Goal: Entertainment & Leisure: Browse casually

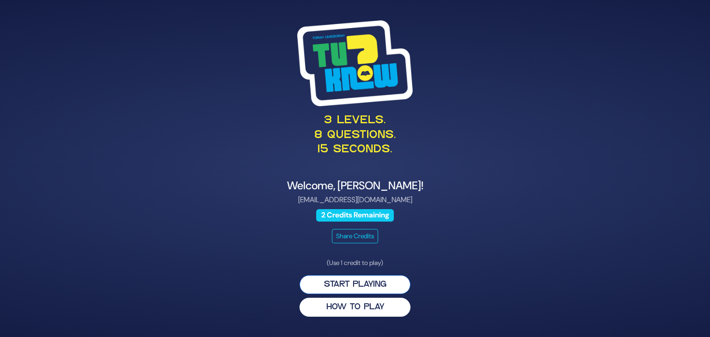
click at [365, 283] on button "Start Playing" at bounding box center [355, 284] width 111 height 19
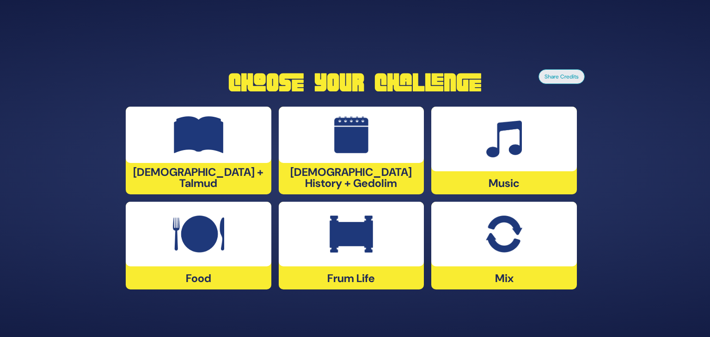
click at [348, 276] on div "Frum Life" at bounding box center [352, 246] width 146 height 88
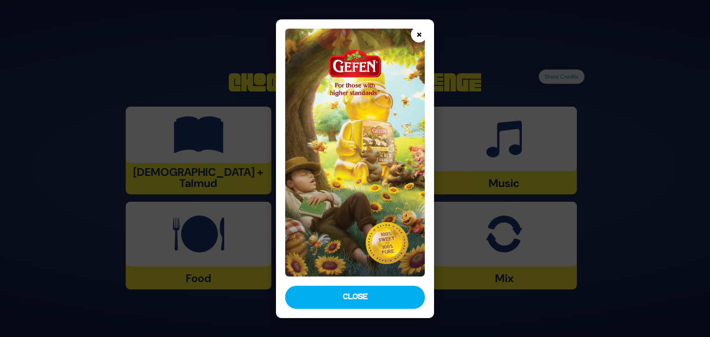
click at [419, 32] on button "×" at bounding box center [419, 34] width 16 height 16
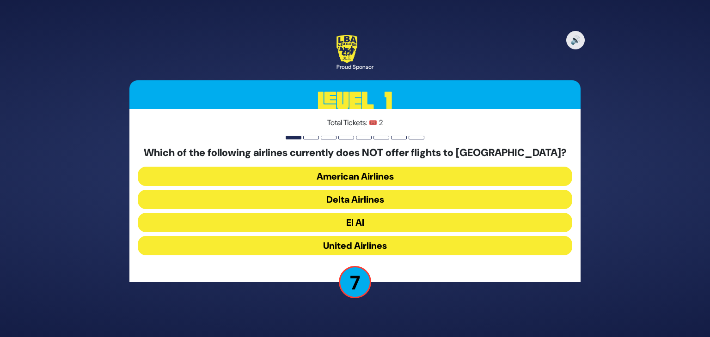
click at [368, 178] on button "American Airlines" at bounding box center [355, 176] width 434 height 19
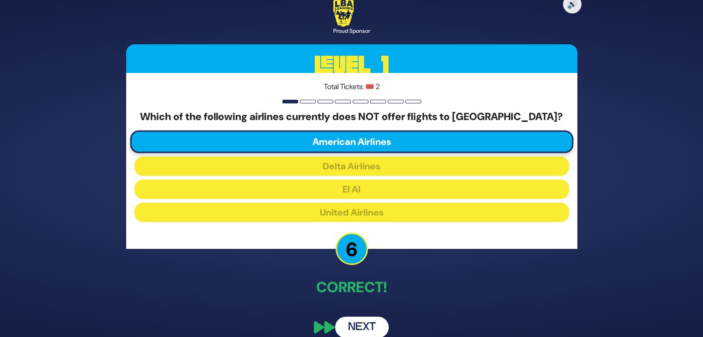
click at [359, 329] on button "Next" at bounding box center [362, 327] width 54 height 21
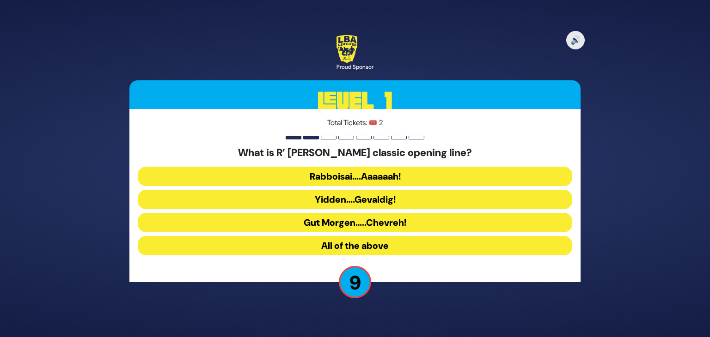
click at [375, 177] on button "Rabboisai….Aaaaaah!" at bounding box center [355, 176] width 434 height 19
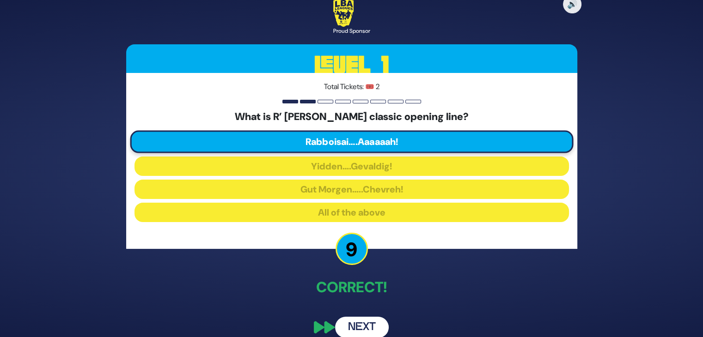
click at [361, 326] on button "Next" at bounding box center [362, 327] width 54 height 21
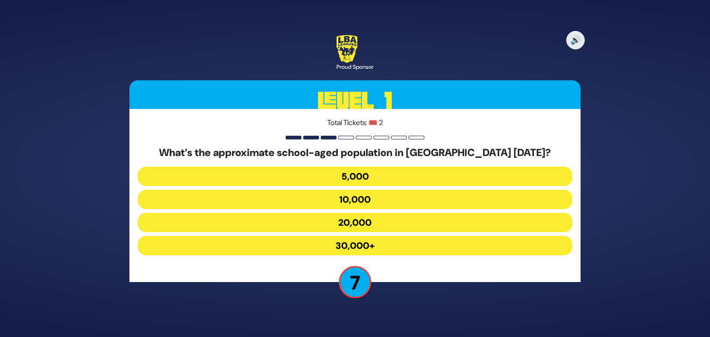
click at [358, 241] on button "30,000+" at bounding box center [355, 245] width 434 height 19
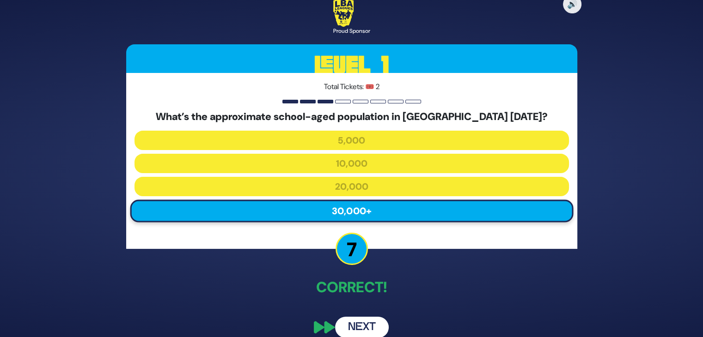
click at [359, 327] on button "Next" at bounding box center [362, 327] width 54 height 21
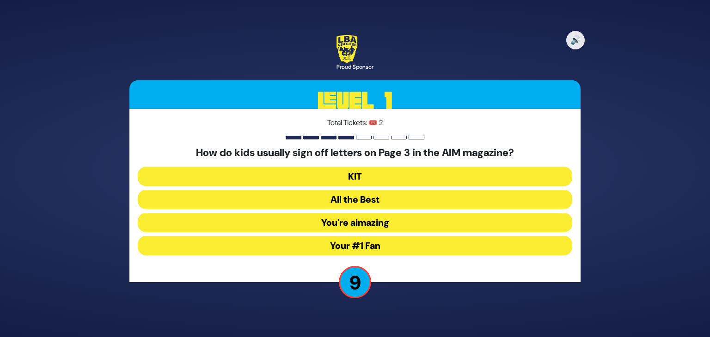
click at [376, 222] on button "You're aimazing" at bounding box center [355, 222] width 434 height 19
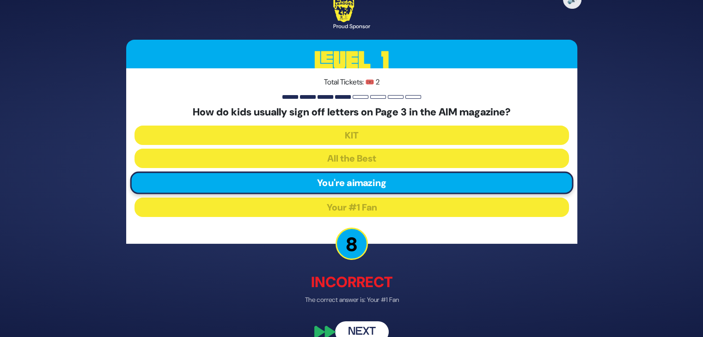
click at [361, 329] on button "Next" at bounding box center [362, 332] width 54 height 21
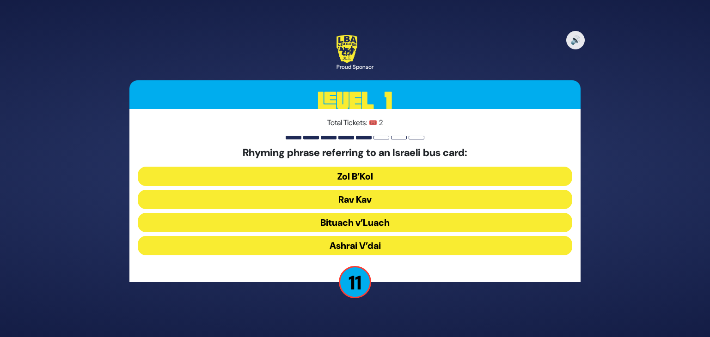
click at [360, 201] on button "Rav Kav" at bounding box center [355, 199] width 434 height 19
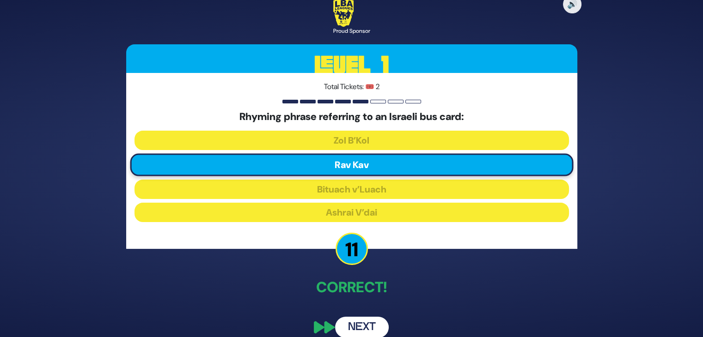
click at [367, 325] on button "Next" at bounding box center [362, 327] width 54 height 21
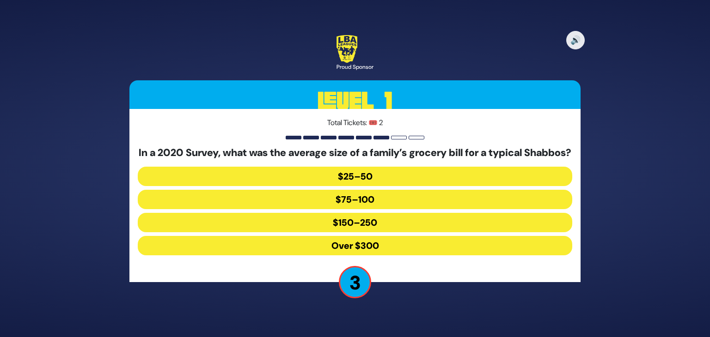
click at [357, 226] on button "$150–250" at bounding box center [355, 222] width 434 height 19
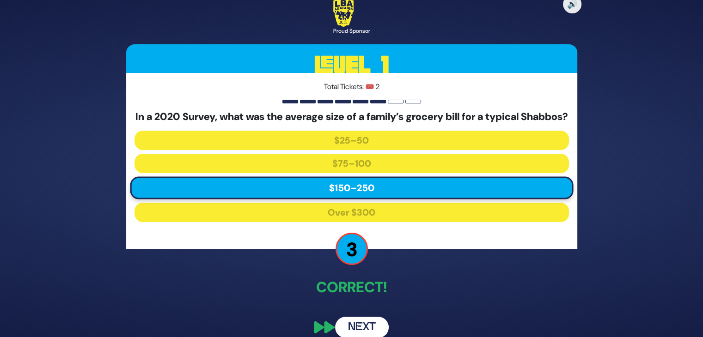
click at [367, 329] on button "Next" at bounding box center [362, 327] width 54 height 21
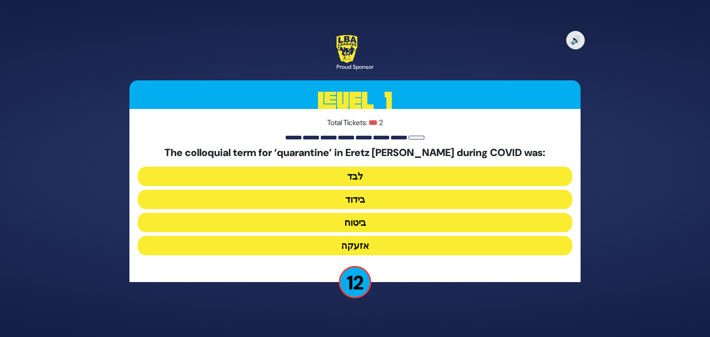
click at [355, 201] on button "בידוד" at bounding box center [355, 199] width 434 height 19
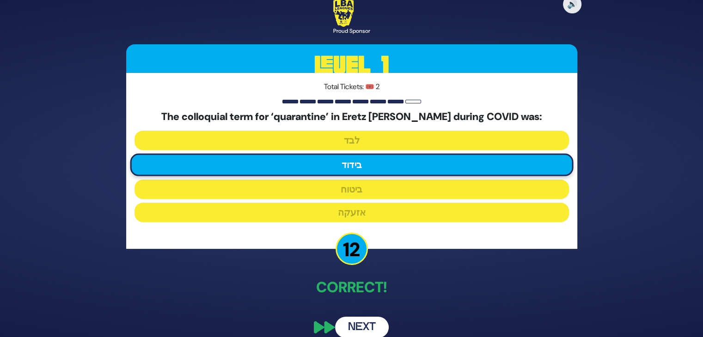
click at [358, 326] on button "Next" at bounding box center [362, 327] width 54 height 21
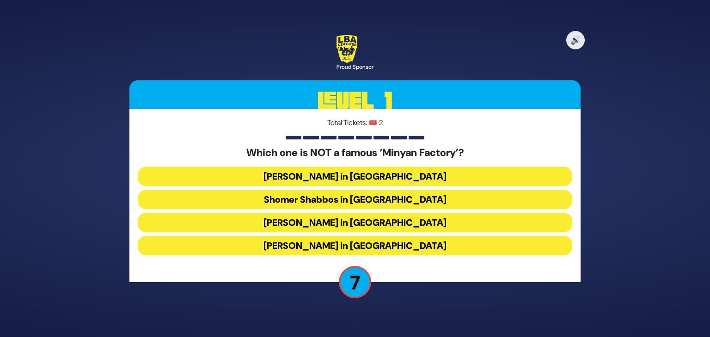
click at [390, 249] on button "[PERSON_NAME] in [GEOGRAPHIC_DATA]" at bounding box center [355, 245] width 434 height 19
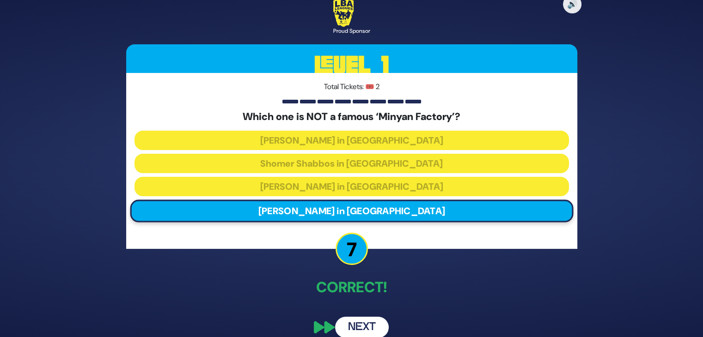
click at [361, 326] on button "Next" at bounding box center [362, 327] width 54 height 21
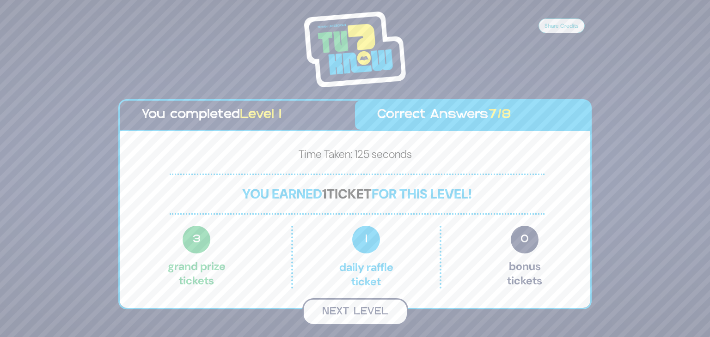
click at [362, 311] on button "Next Level" at bounding box center [355, 312] width 106 height 27
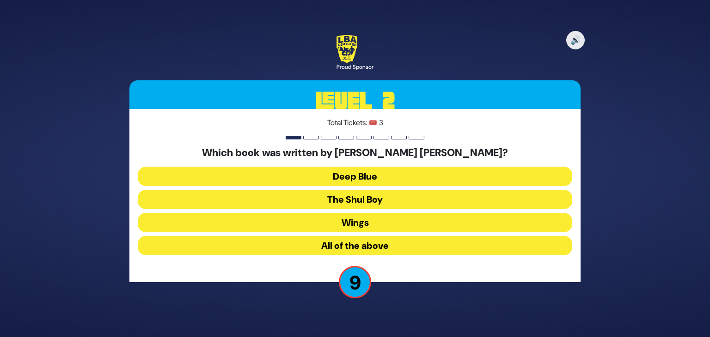
click at [362, 222] on button "Wings" at bounding box center [355, 222] width 434 height 19
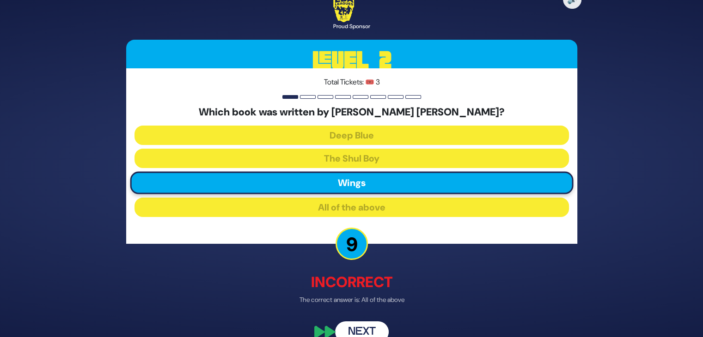
click at [355, 324] on button "Next" at bounding box center [362, 332] width 54 height 21
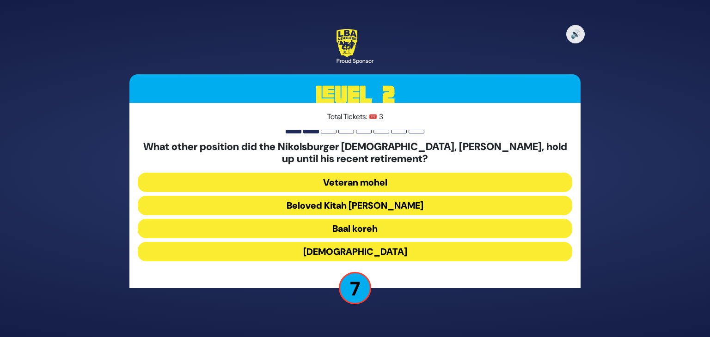
click at [368, 203] on button "Beloved Kitah [PERSON_NAME]" at bounding box center [355, 205] width 434 height 19
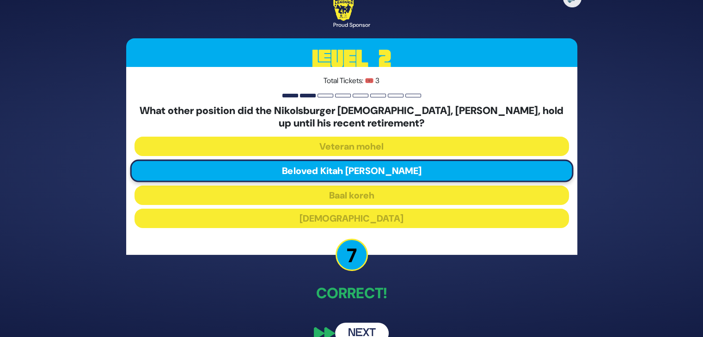
click at [359, 330] on button "Next" at bounding box center [362, 333] width 54 height 21
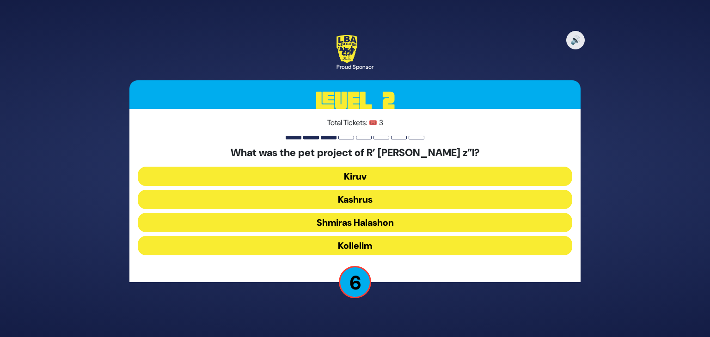
click at [357, 245] on button "Kollelim" at bounding box center [355, 245] width 434 height 19
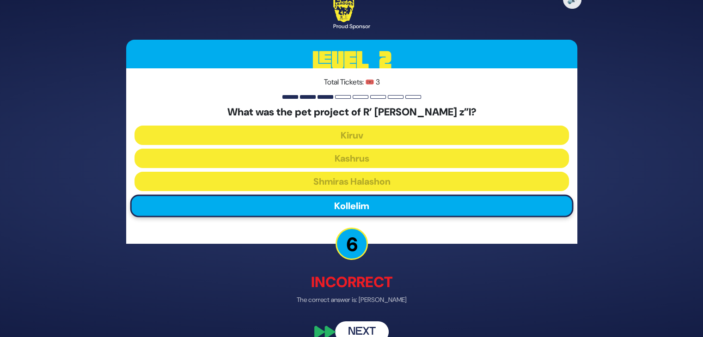
click at [362, 330] on button "Next" at bounding box center [362, 332] width 54 height 21
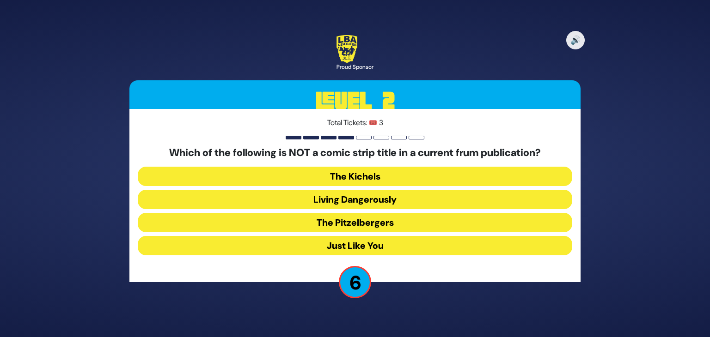
click at [359, 199] on button "Living Dangerously" at bounding box center [355, 199] width 434 height 19
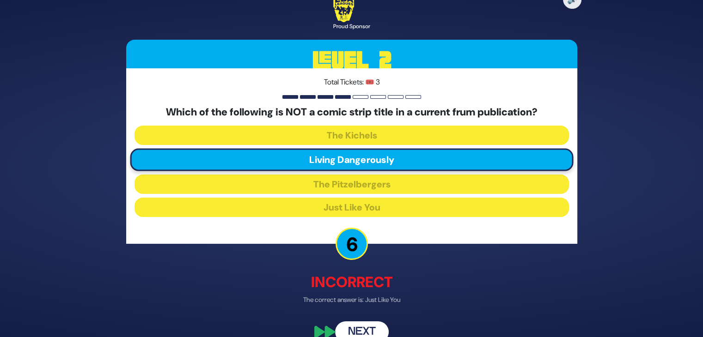
click at [362, 324] on button "Next" at bounding box center [362, 332] width 54 height 21
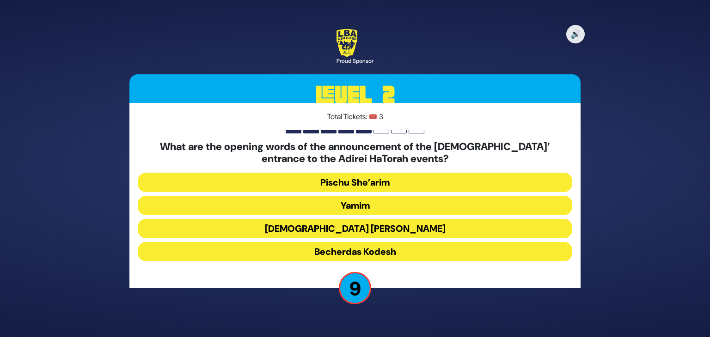
click at [352, 206] on button "Yamim" at bounding box center [355, 205] width 434 height 19
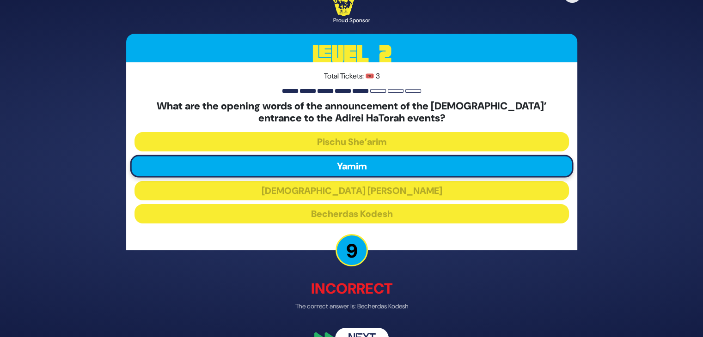
click at [362, 331] on button "Next" at bounding box center [362, 338] width 54 height 21
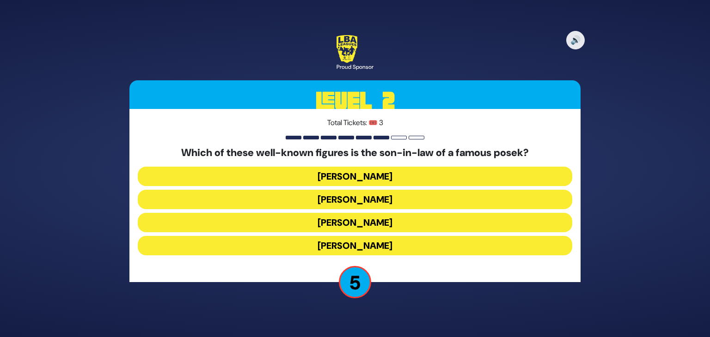
drag, startPoint x: 373, startPoint y: 250, endPoint x: 377, endPoint y: 245, distance: 6.9
click at [373, 250] on button "[PERSON_NAME]" at bounding box center [355, 245] width 434 height 19
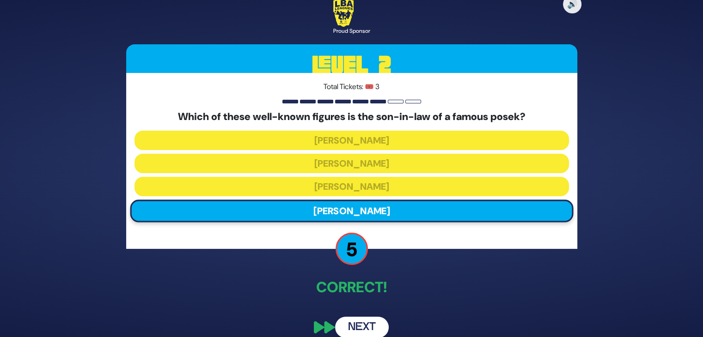
click at [357, 330] on button "Next" at bounding box center [362, 327] width 54 height 21
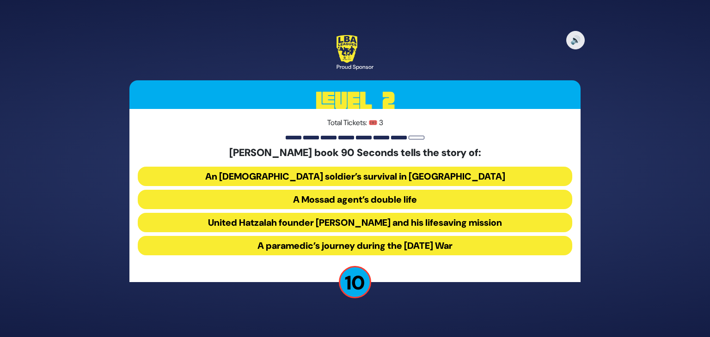
click at [336, 221] on button "United Hatzalah founder [PERSON_NAME] and his lifesaving mission" at bounding box center [355, 222] width 434 height 19
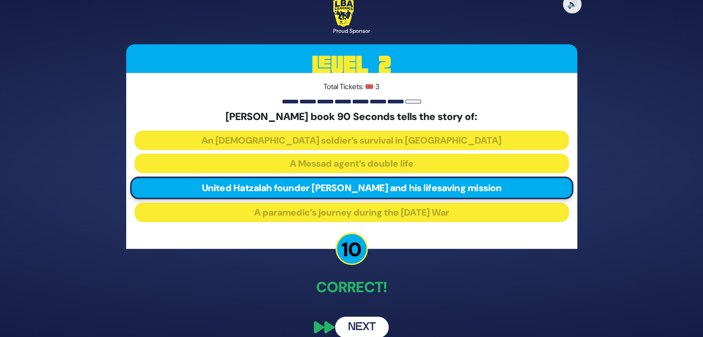
click at [359, 328] on button "Next" at bounding box center [362, 327] width 54 height 21
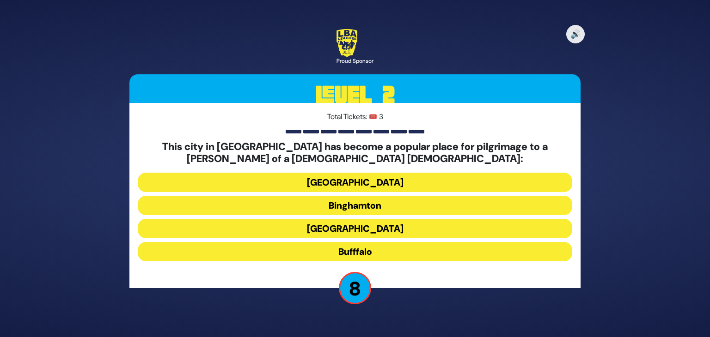
click at [358, 228] on button "[GEOGRAPHIC_DATA]" at bounding box center [355, 228] width 434 height 19
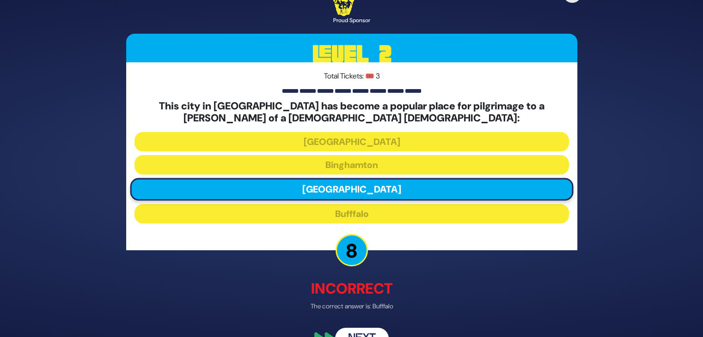
click at [364, 332] on button "Next" at bounding box center [362, 338] width 54 height 21
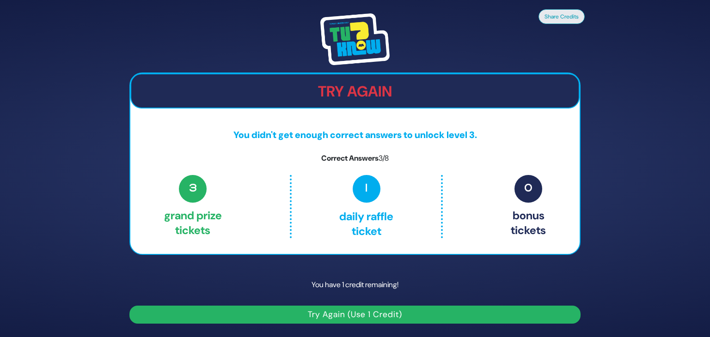
click at [331, 311] on button "Try Again (Use 1 Credit)" at bounding box center [354, 315] width 451 height 18
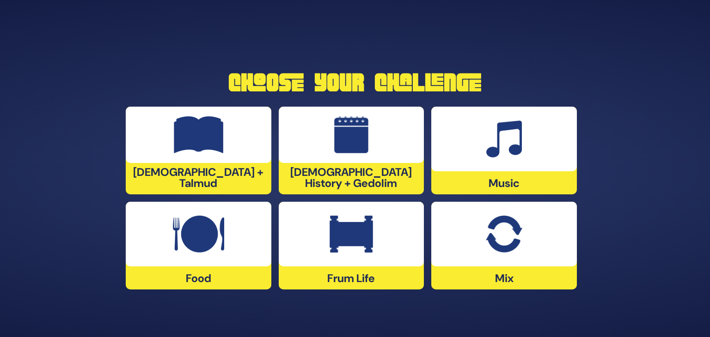
click at [498, 240] on img at bounding box center [504, 234] width 36 height 37
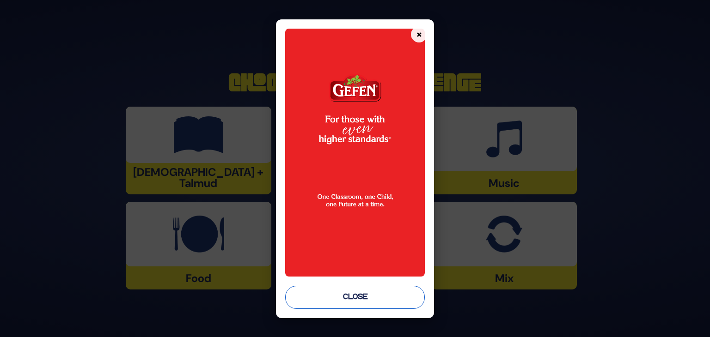
click at [349, 298] on button "Close" at bounding box center [355, 297] width 140 height 23
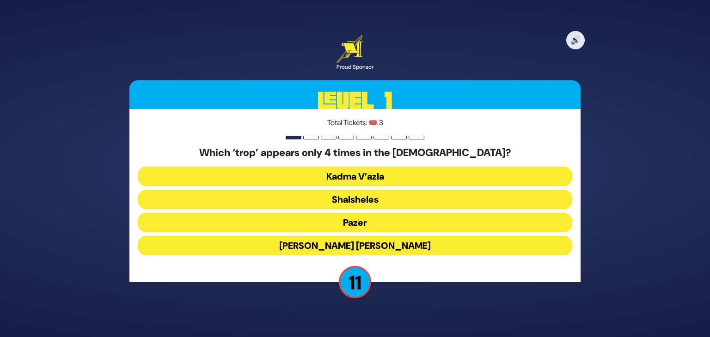
click at [355, 201] on button "Shalsheles" at bounding box center [355, 199] width 434 height 19
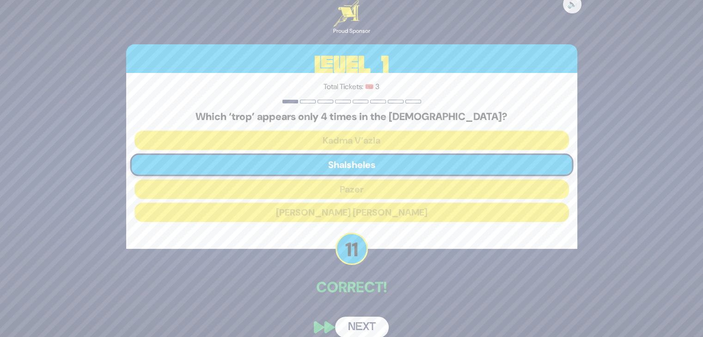
click at [360, 326] on button "Next" at bounding box center [362, 327] width 54 height 21
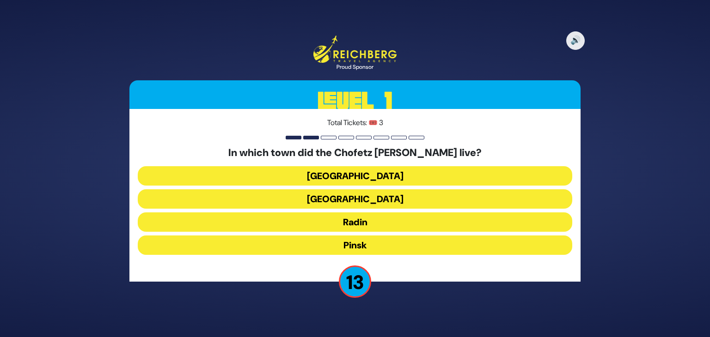
click at [349, 218] on button "Radin" at bounding box center [355, 222] width 434 height 19
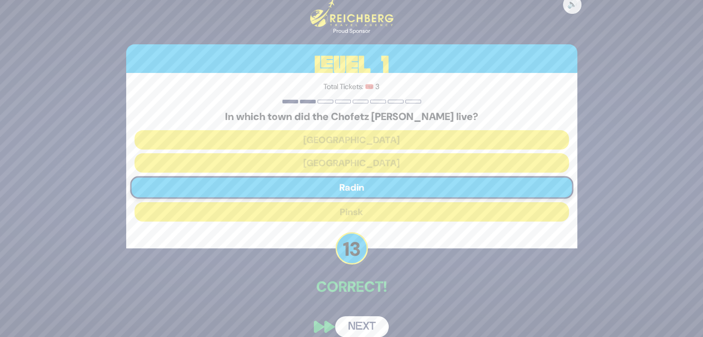
click at [362, 325] on button "Next" at bounding box center [362, 327] width 54 height 21
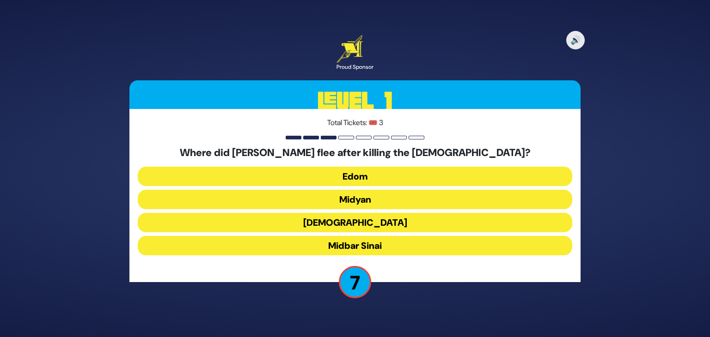
click at [357, 198] on button "Midyan" at bounding box center [355, 199] width 434 height 19
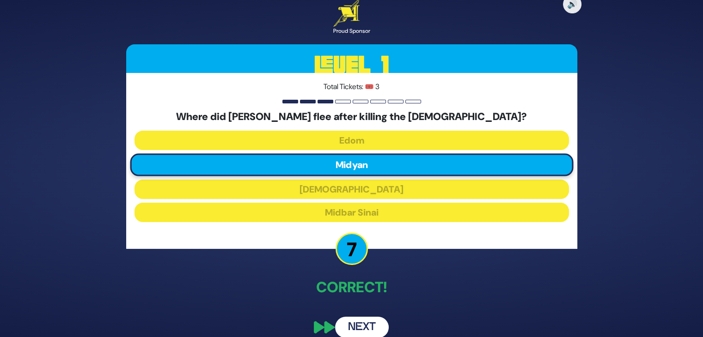
click at [359, 324] on button "Next" at bounding box center [362, 327] width 54 height 21
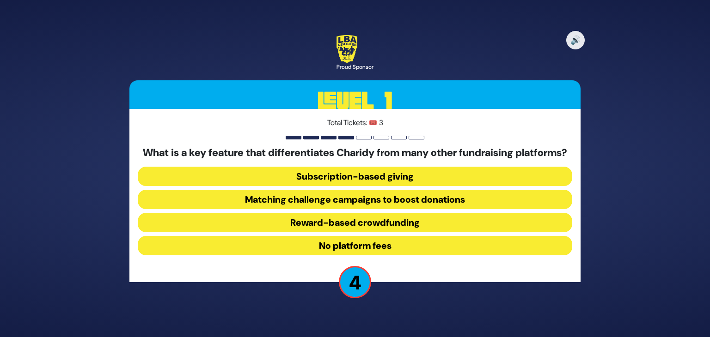
click at [337, 204] on button "Matching challenge campaigns to boost donations" at bounding box center [355, 199] width 434 height 19
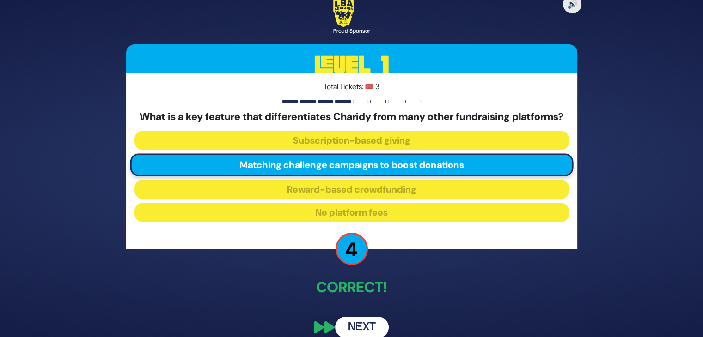
click at [363, 331] on button "Next" at bounding box center [362, 327] width 54 height 21
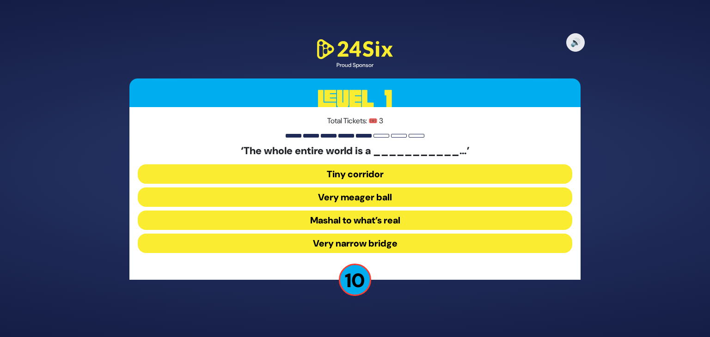
click at [357, 245] on button "Very narrow bridge" at bounding box center [355, 243] width 434 height 19
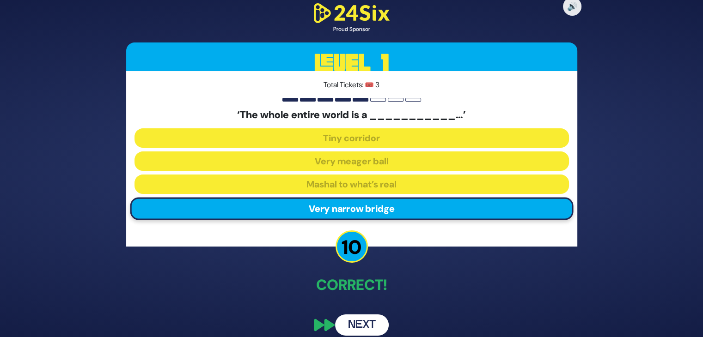
click at [361, 324] on button "Next" at bounding box center [362, 325] width 54 height 21
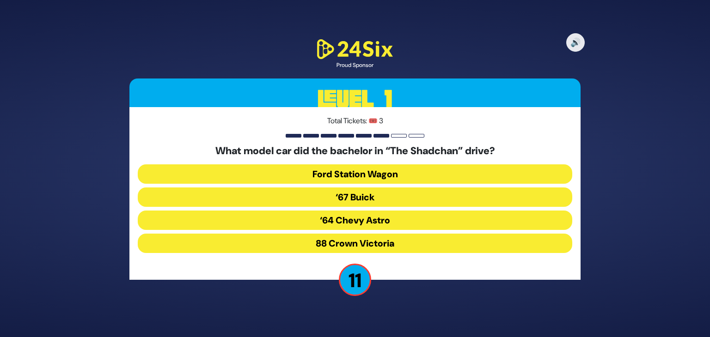
click at [356, 196] on button "‘67 Buick" at bounding box center [355, 197] width 434 height 19
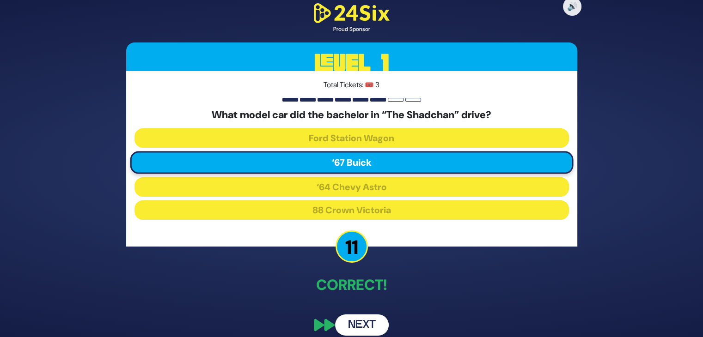
click at [358, 322] on button "Next" at bounding box center [362, 325] width 54 height 21
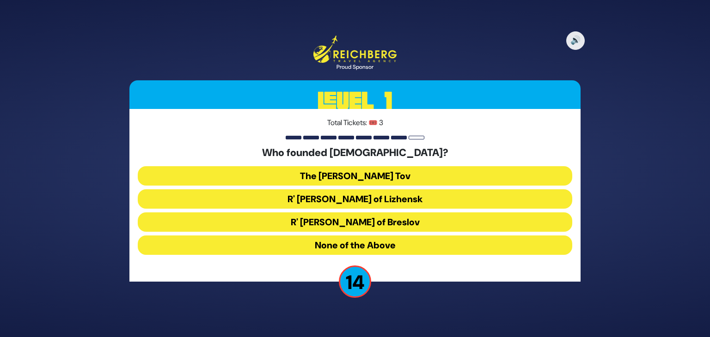
click at [359, 174] on button "The Baal Shem Tov" at bounding box center [355, 175] width 434 height 19
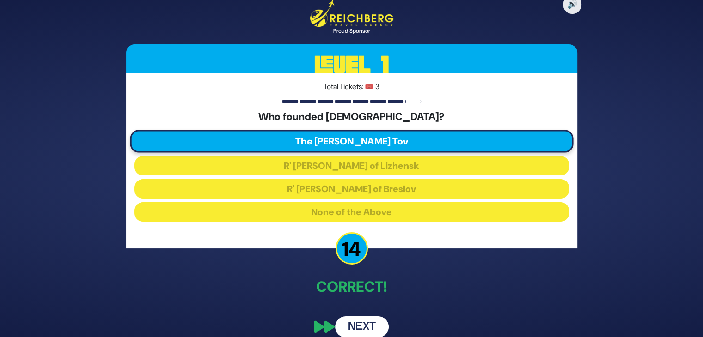
click at [362, 325] on button "Next" at bounding box center [362, 327] width 54 height 21
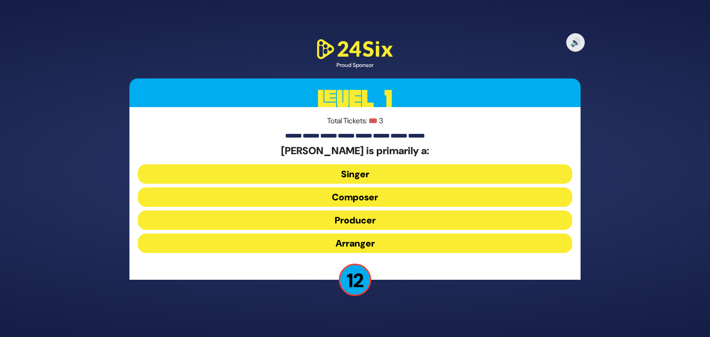
click at [355, 199] on button "Composer" at bounding box center [355, 197] width 434 height 19
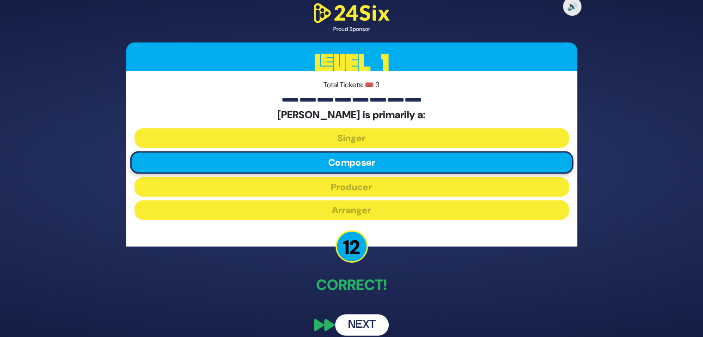
click at [364, 321] on button "Next" at bounding box center [362, 325] width 54 height 21
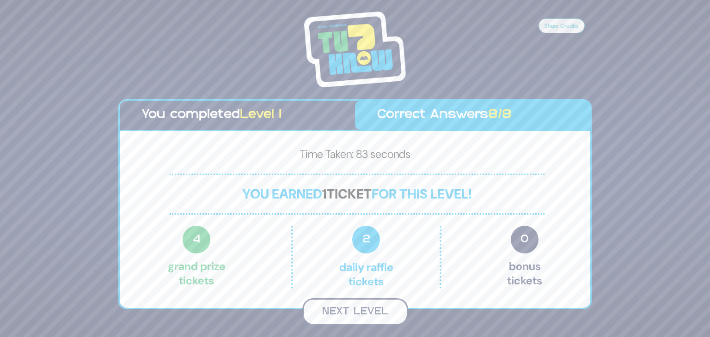
click at [377, 313] on button "Next Level" at bounding box center [355, 312] width 106 height 27
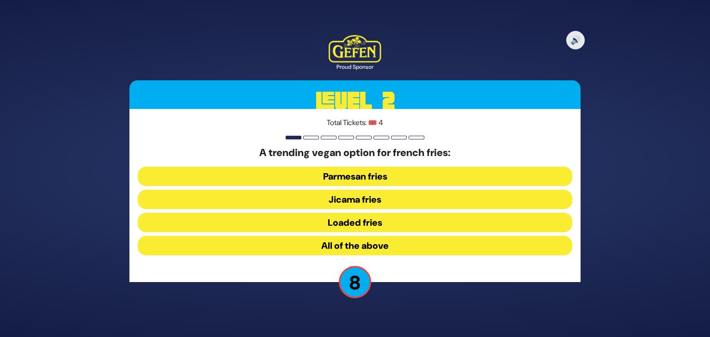
click at [357, 196] on button "Jicama fries" at bounding box center [355, 199] width 434 height 19
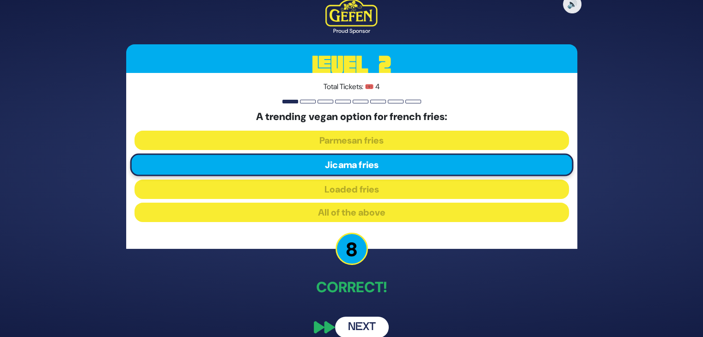
click at [357, 322] on button "Next" at bounding box center [362, 327] width 54 height 21
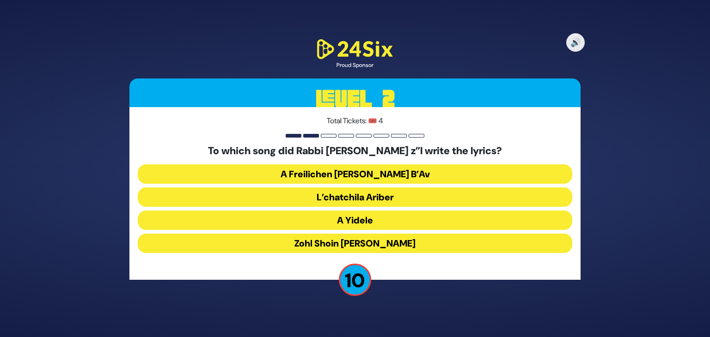
click at [370, 172] on button "A Freilichen Tisha B’Av" at bounding box center [355, 174] width 434 height 19
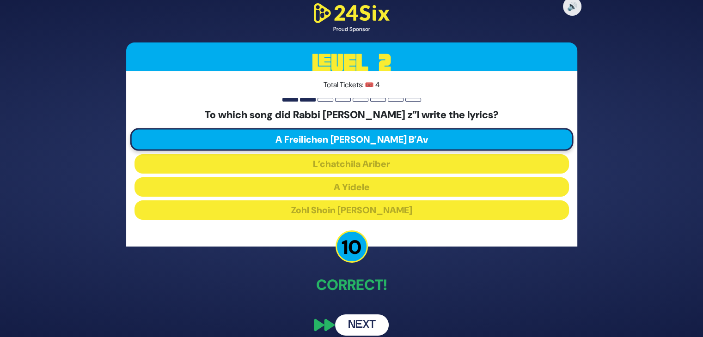
click at [360, 321] on button "Next" at bounding box center [362, 325] width 54 height 21
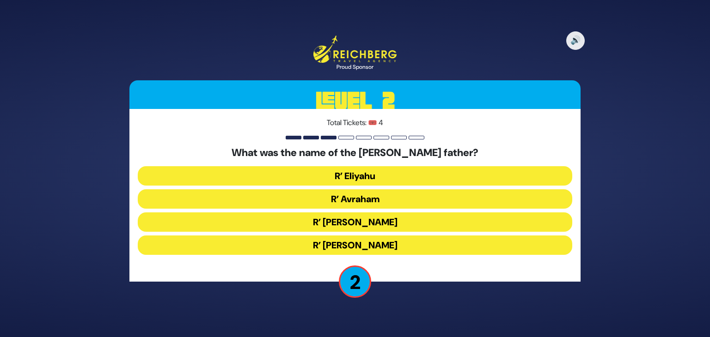
click at [355, 202] on button "R’ Avraham" at bounding box center [355, 199] width 434 height 19
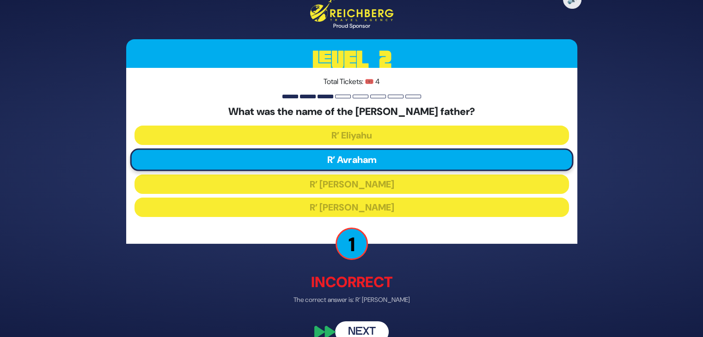
click at [371, 329] on button "Next" at bounding box center [362, 332] width 54 height 21
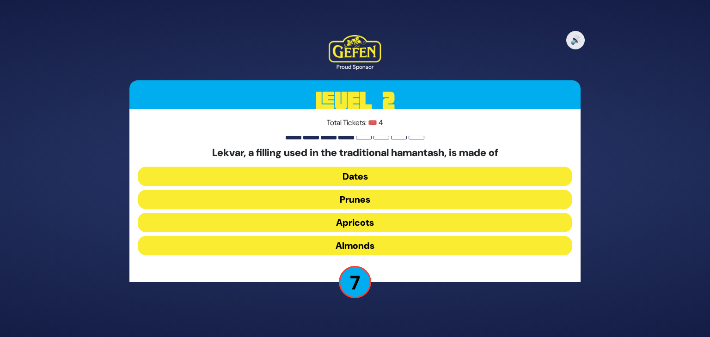
click at [357, 197] on button "Prunes" at bounding box center [355, 199] width 434 height 19
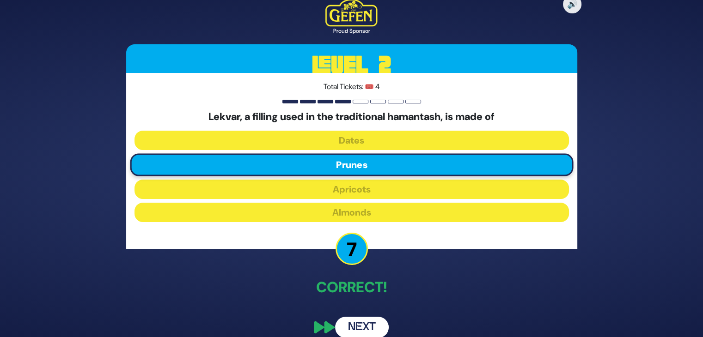
click at [357, 328] on button "Next" at bounding box center [362, 327] width 54 height 21
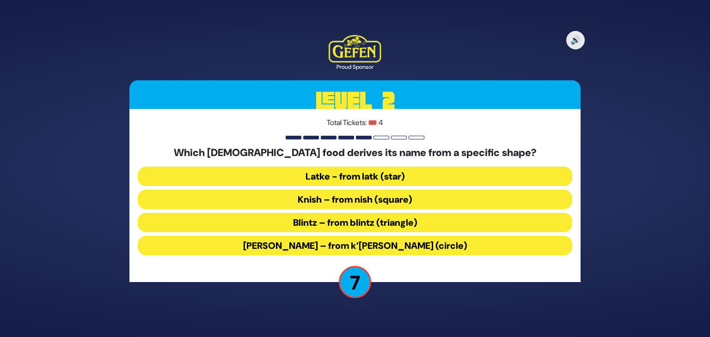
click at [338, 245] on button "Kugel – from k’igel (circle)" at bounding box center [355, 245] width 434 height 19
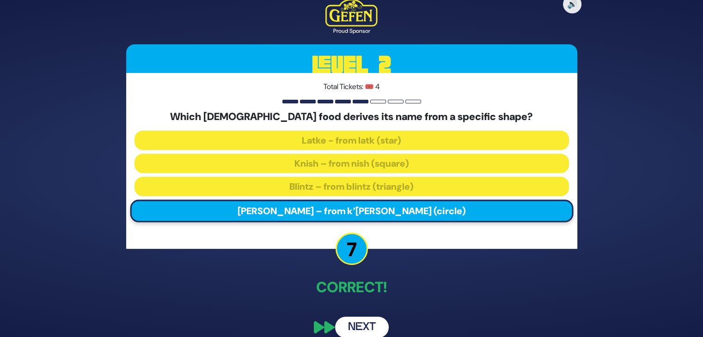
click at [356, 326] on button "Next" at bounding box center [362, 327] width 54 height 21
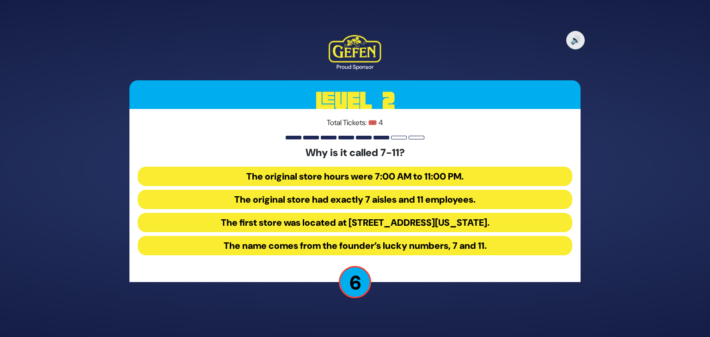
click at [374, 176] on button "The original store hours were 7:00 AM to 11:00 PM." at bounding box center [355, 176] width 434 height 19
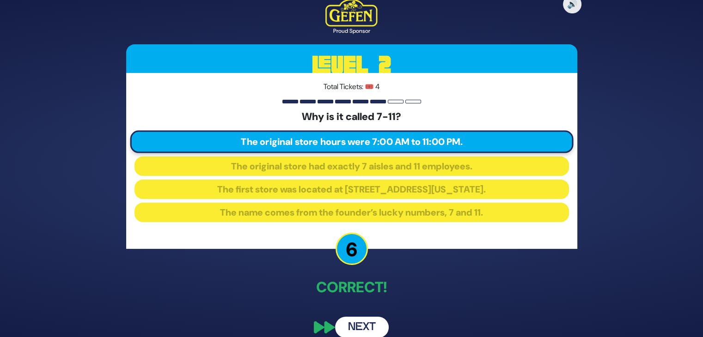
click at [358, 325] on button "Next" at bounding box center [362, 327] width 54 height 21
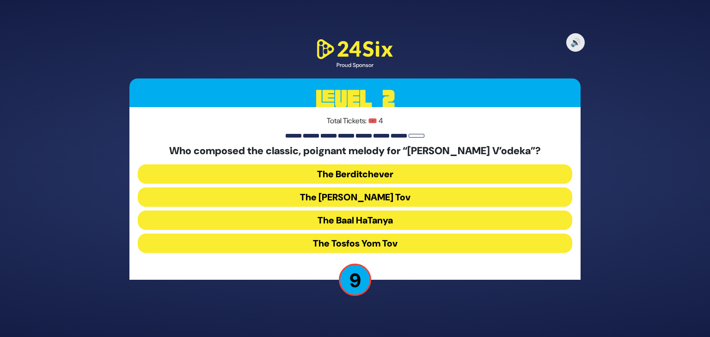
click at [355, 221] on button "The Baal HaTanya" at bounding box center [355, 220] width 434 height 19
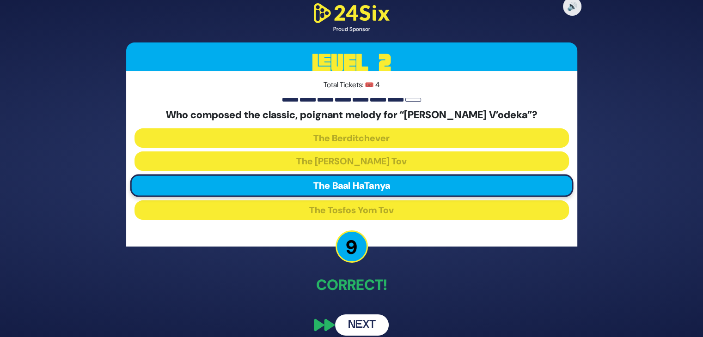
click at [359, 325] on button "Next" at bounding box center [362, 325] width 54 height 21
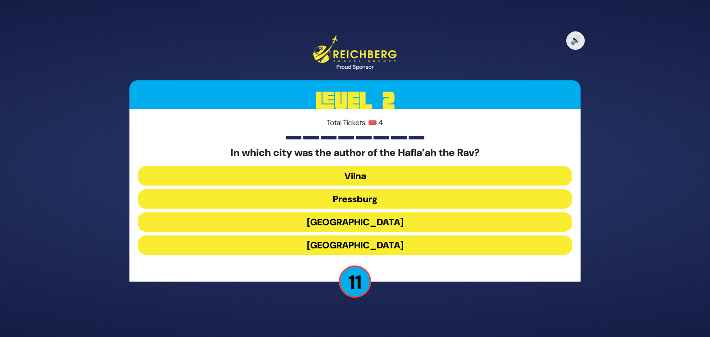
click at [357, 225] on button "Frankfurt" at bounding box center [355, 222] width 434 height 19
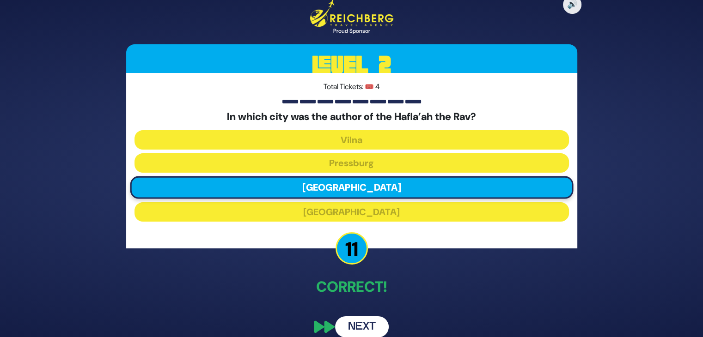
click at [362, 324] on button "Next" at bounding box center [362, 327] width 54 height 21
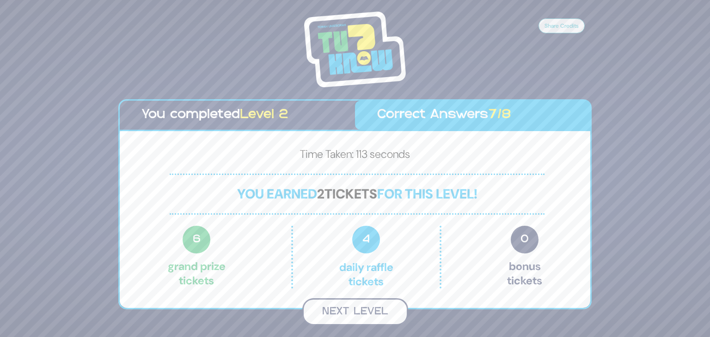
click at [362, 307] on button "Next Level" at bounding box center [355, 312] width 106 height 27
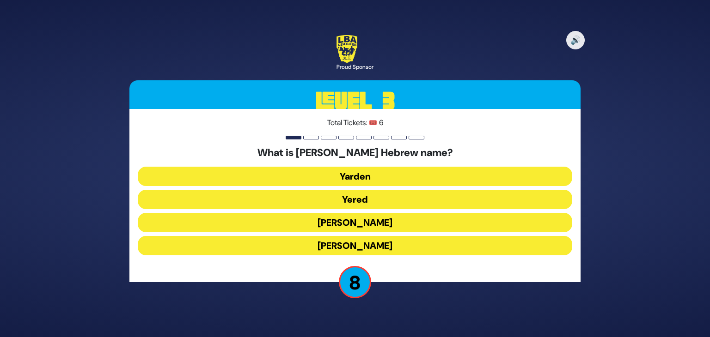
click at [367, 245] on button "Yoel Chaim" at bounding box center [355, 245] width 434 height 19
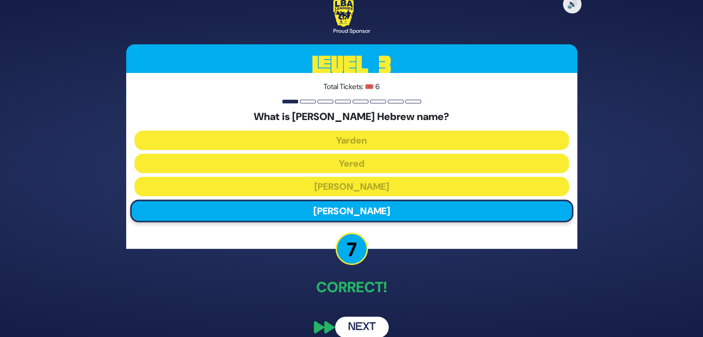
click at [356, 325] on button "Next" at bounding box center [362, 327] width 54 height 21
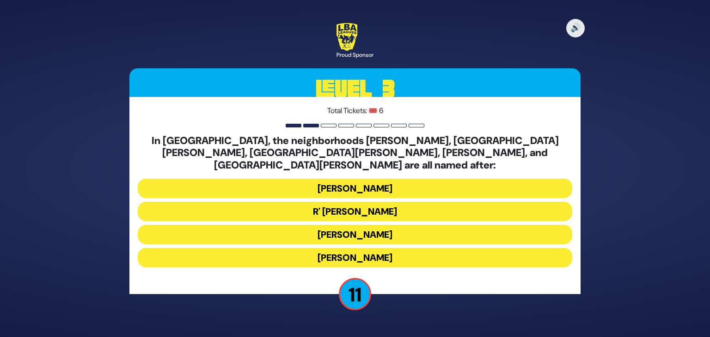
click at [361, 230] on button "Moses Montefiore" at bounding box center [355, 234] width 434 height 19
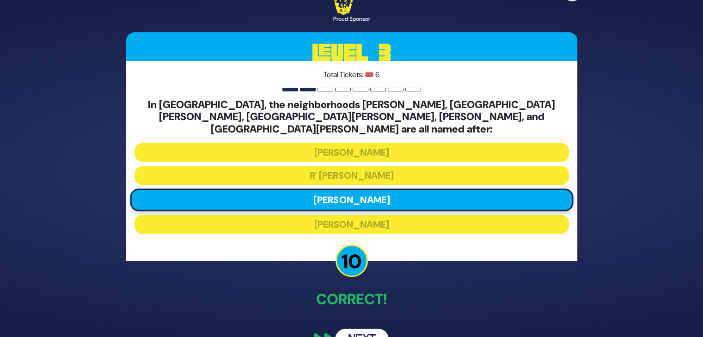
click at [363, 329] on button "Next" at bounding box center [362, 339] width 54 height 21
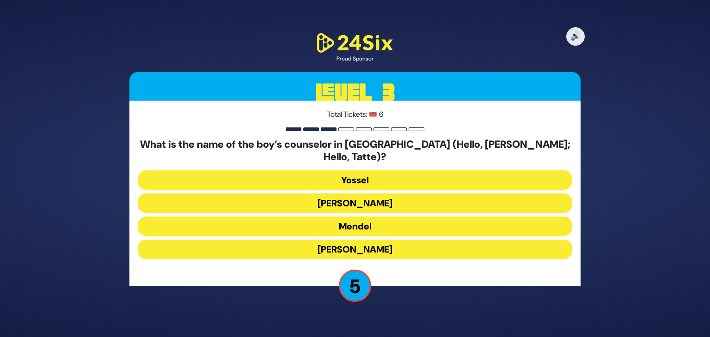
click at [351, 240] on button "Gedalia" at bounding box center [355, 249] width 434 height 19
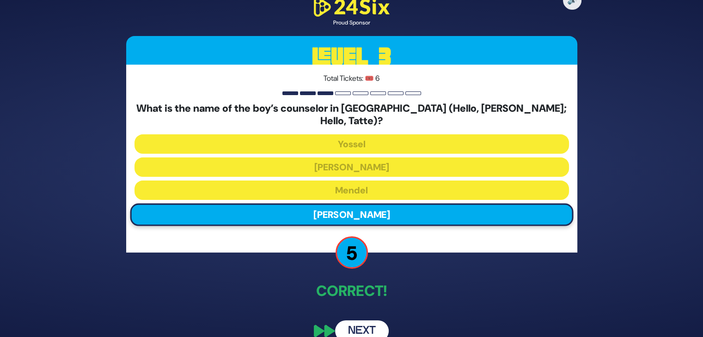
click at [358, 321] on button "Next" at bounding box center [362, 331] width 54 height 21
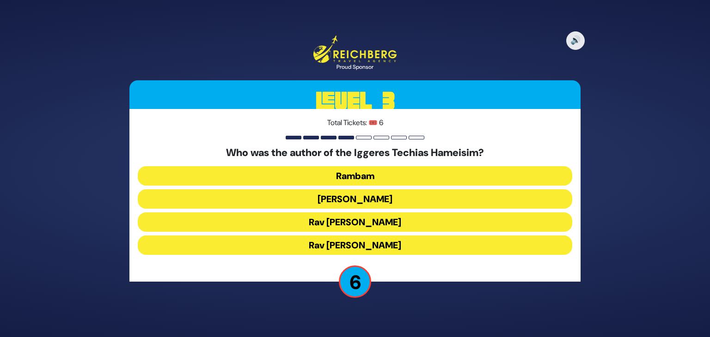
click at [349, 174] on button "Rambam" at bounding box center [355, 175] width 434 height 19
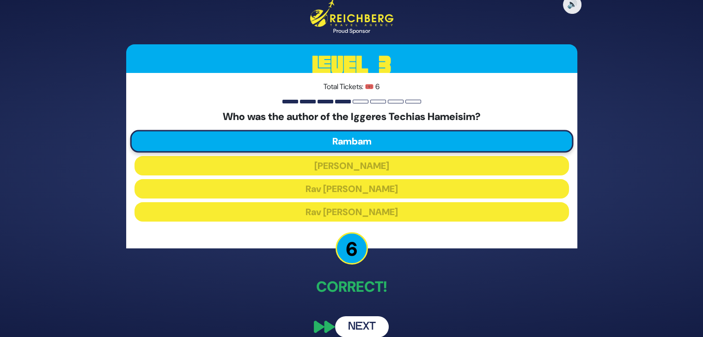
click at [362, 324] on button "Next" at bounding box center [362, 327] width 54 height 21
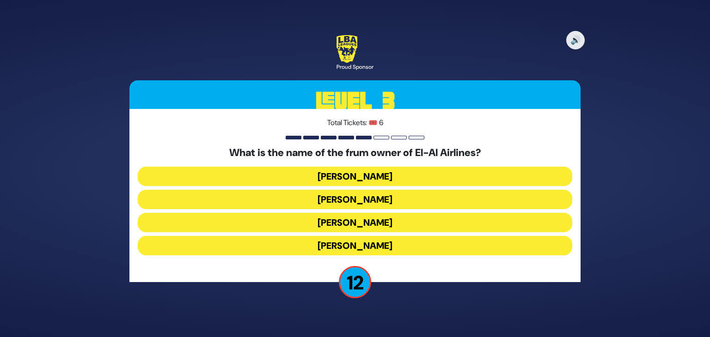
click at [380, 199] on button "Kenny Rosenberg" at bounding box center [355, 199] width 434 height 19
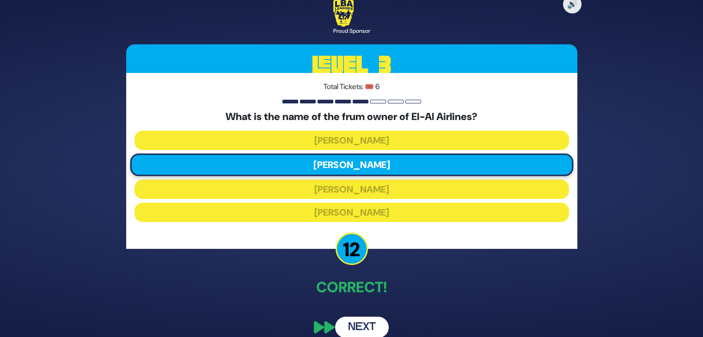
click at [357, 326] on button "Next" at bounding box center [362, 327] width 54 height 21
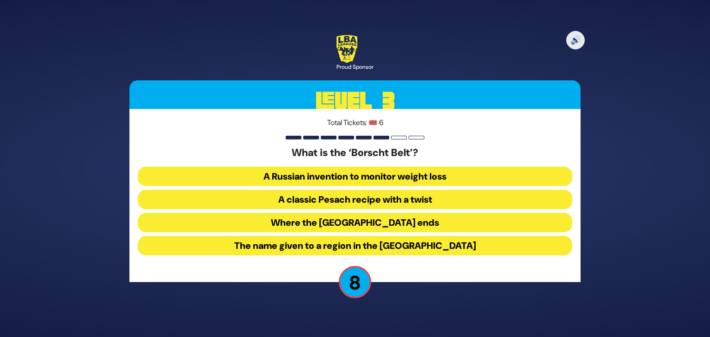
click at [333, 246] on button "The name given to a region in the Catskill Mountains" at bounding box center [355, 245] width 434 height 19
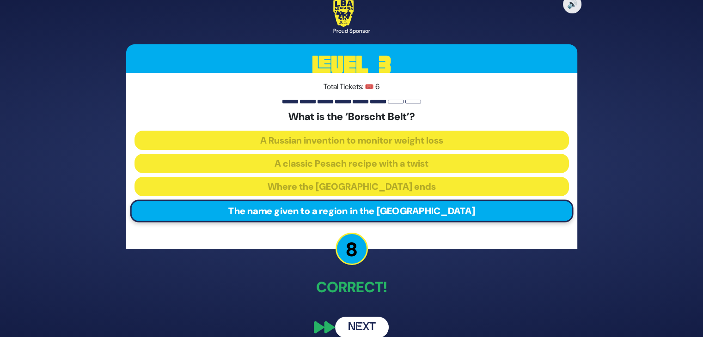
click at [361, 324] on button "Next" at bounding box center [362, 327] width 54 height 21
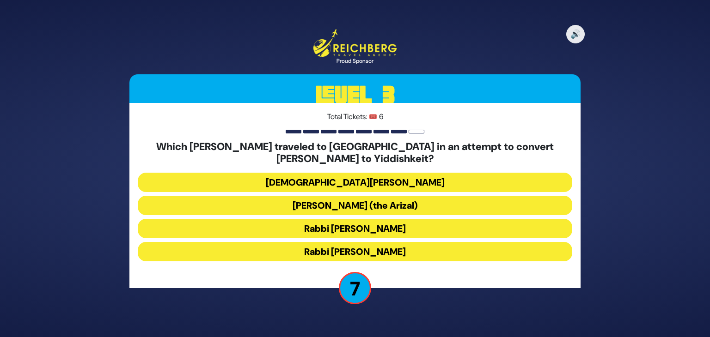
click at [380, 178] on button "Rabbi Avraham Abulafia" at bounding box center [355, 182] width 434 height 19
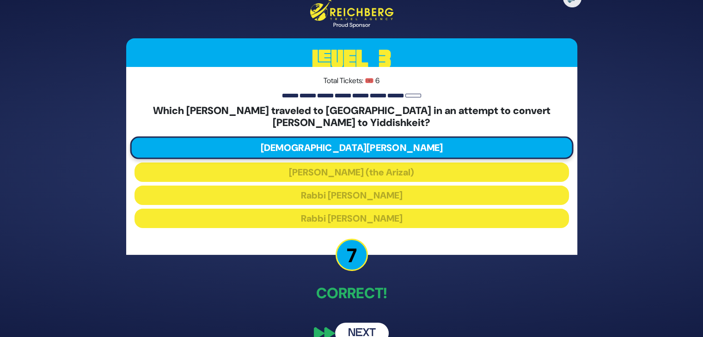
click at [359, 324] on button "Next" at bounding box center [362, 333] width 54 height 21
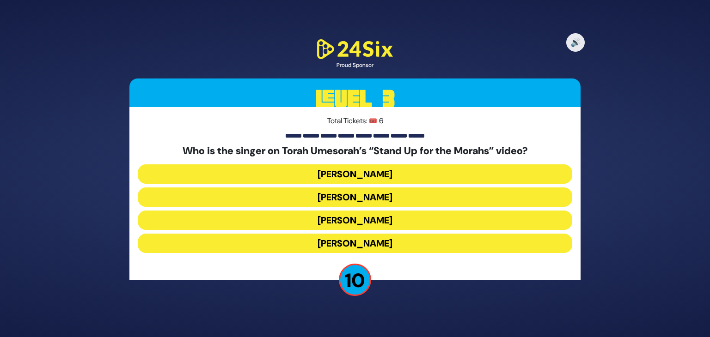
click at [367, 221] on button "Benny Friedman" at bounding box center [355, 220] width 434 height 19
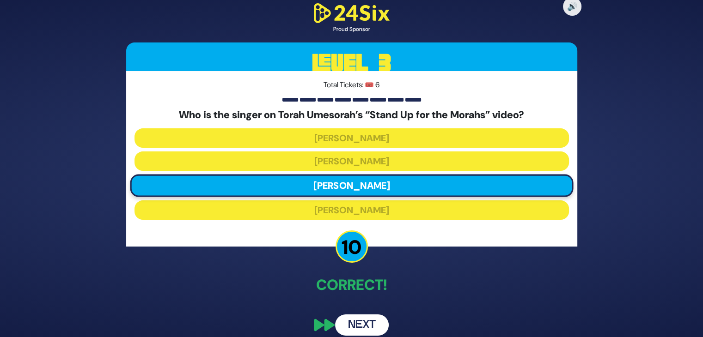
click at [362, 326] on button "Next" at bounding box center [362, 325] width 54 height 21
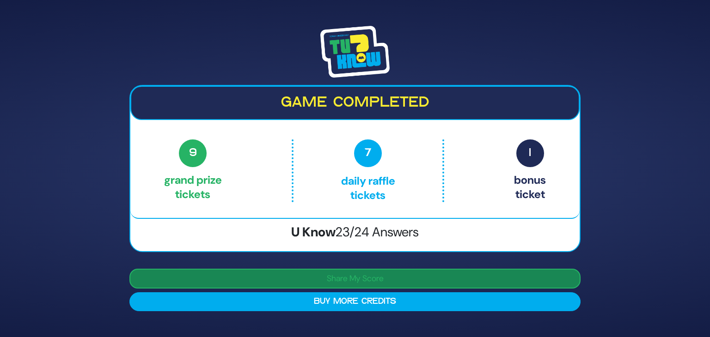
click at [355, 279] on button "Share My Score" at bounding box center [354, 279] width 451 height 20
